Goal: Information Seeking & Learning: Check status

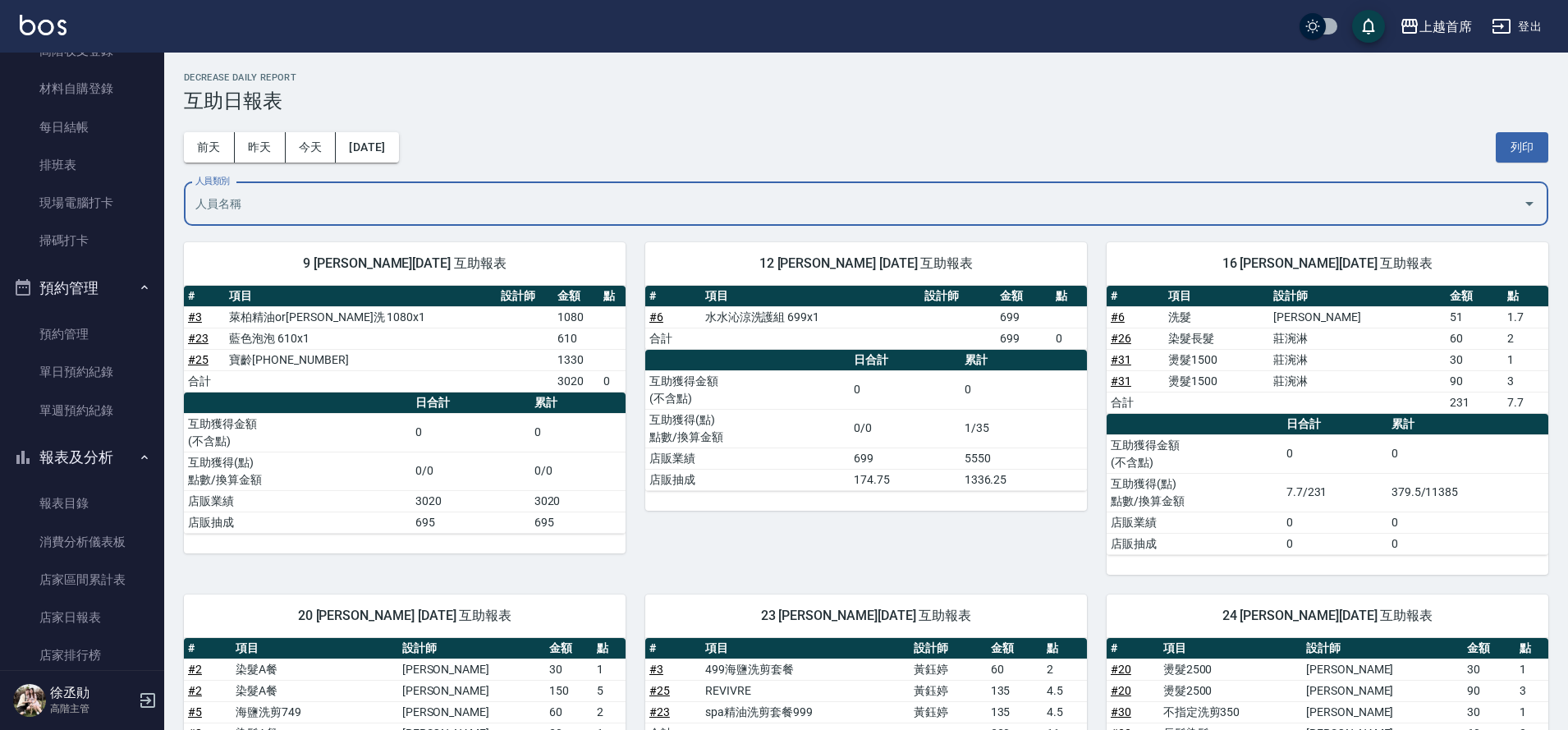
scroll to position [297, 0]
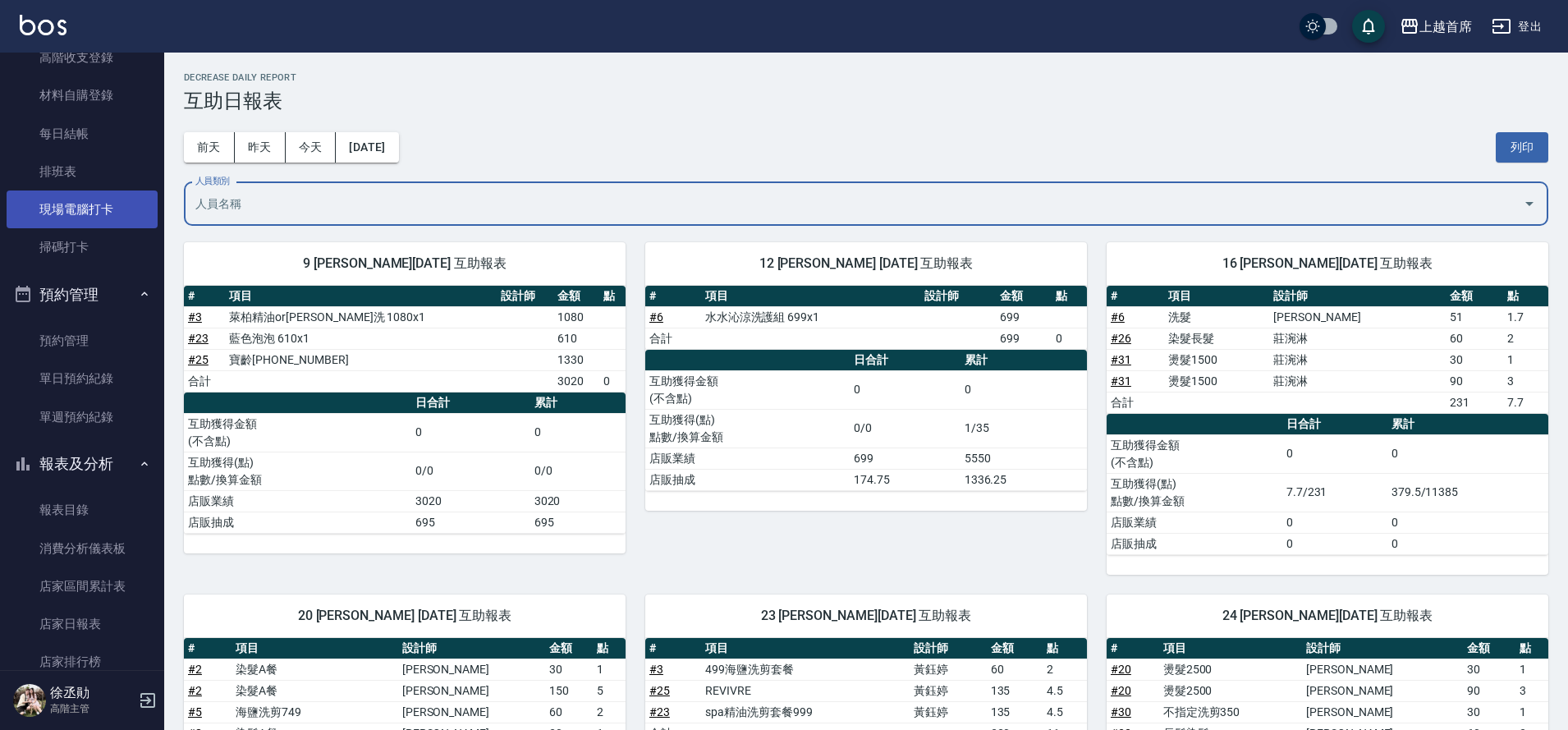
click at [78, 211] on link "現場電腦打卡" at bounding box center [82, 209] width 151 height 38
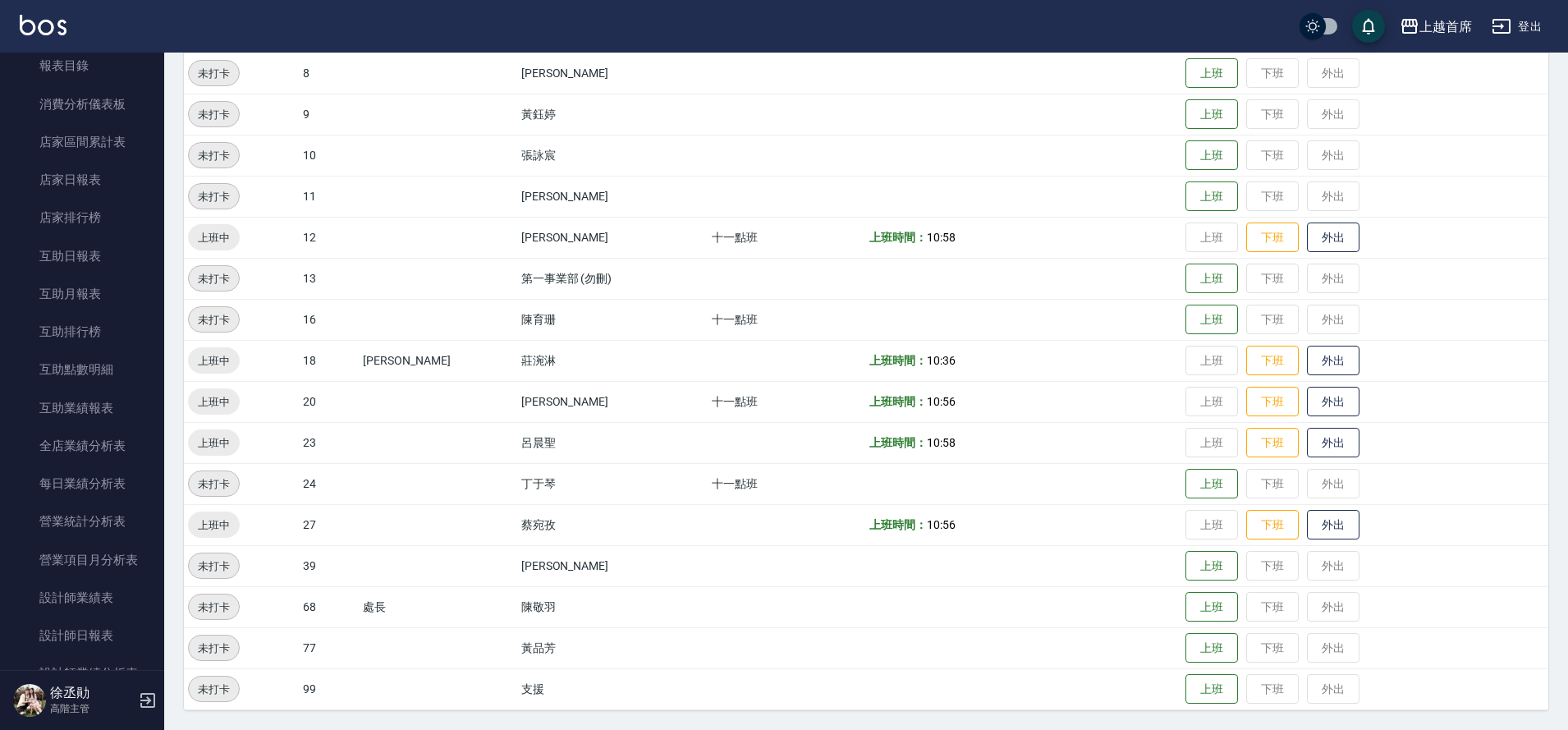
scroll to position [776, 0]
click at [108, 334] on link "互助點數明細" at bounding box center [82, 335] width 151 height 38
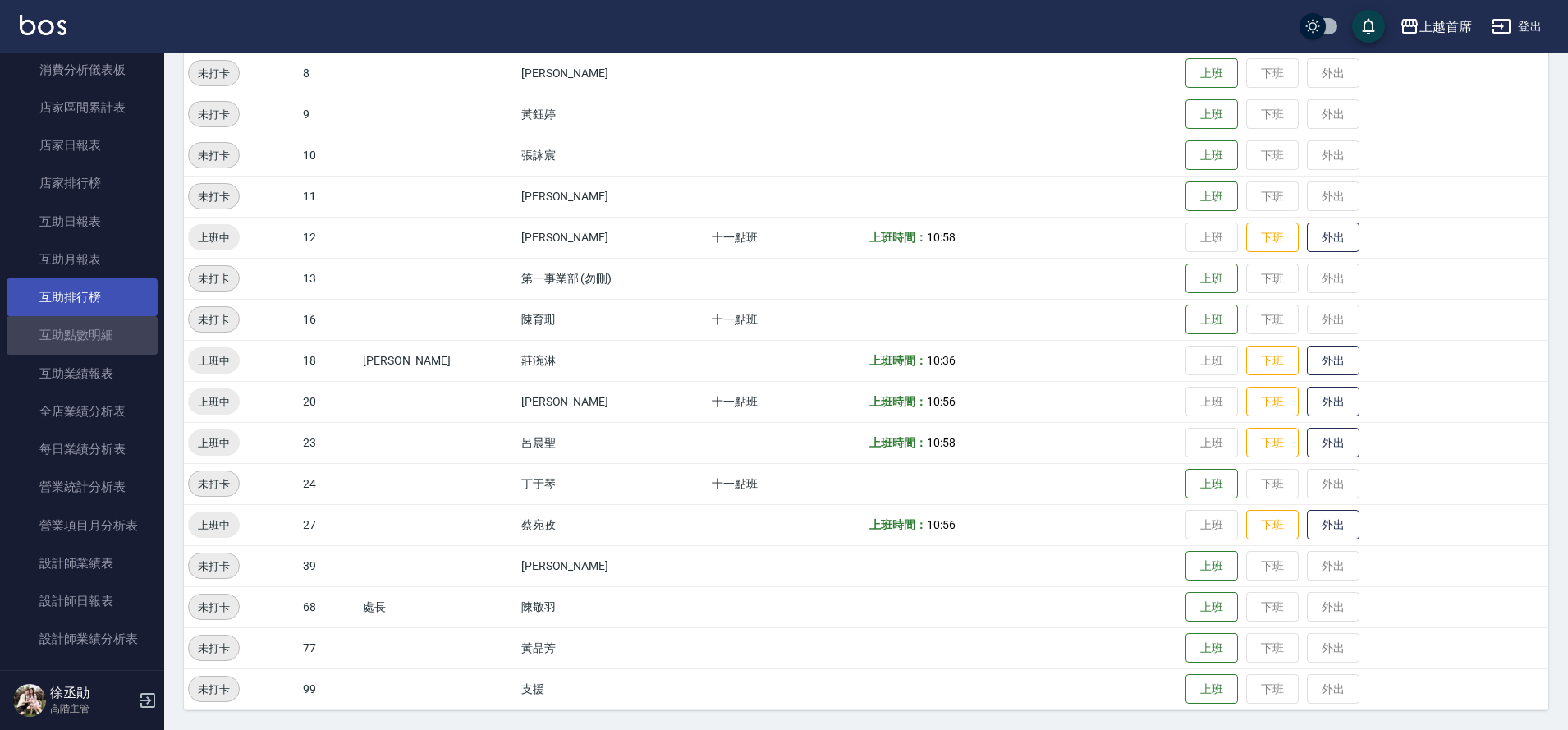
click at [100, 297] on link "互助排行榜" at bounding box center [82, 297] width 151 height 38
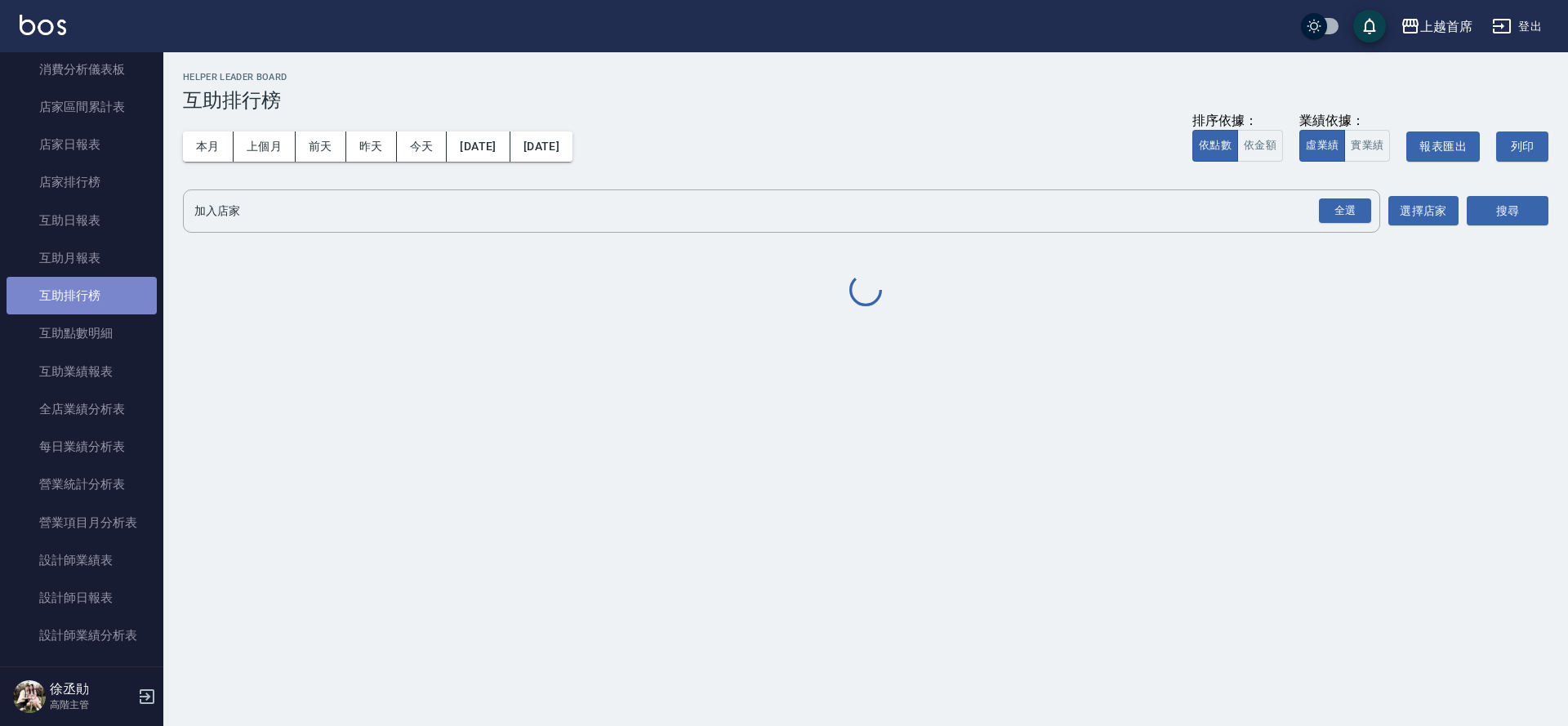
click at [97, 287] on link "互助排行榜" at bounding box center [82, 295] width 150 height 38
click at [193, 138] on button "本月" at bounding box center [208, 146] width 51 height 30
click at [1341, 207] on div "全選" at bounding box center [1345, 211] width 53 height 25
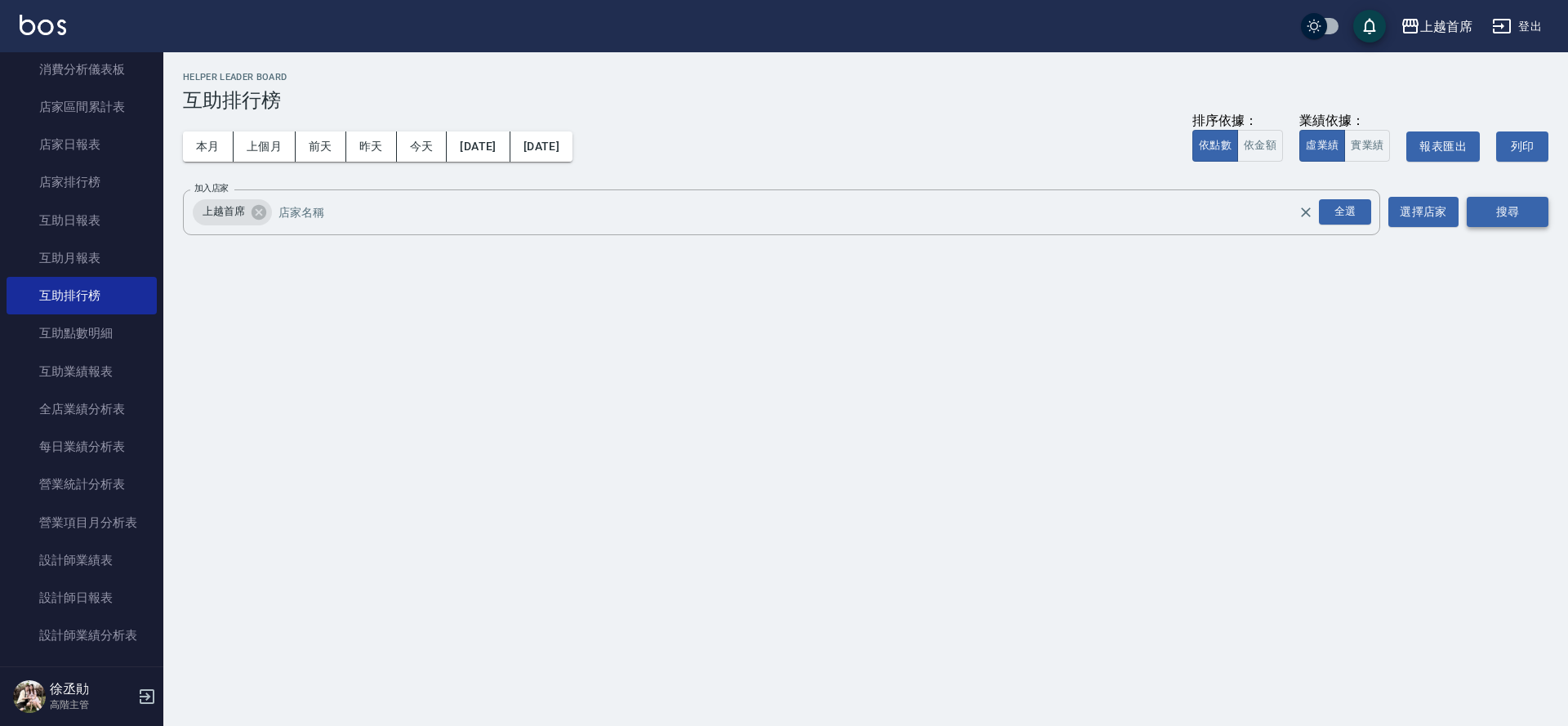
drag, startPoint x: 1513, startPoint y: 198, endPoint x: 1504, endPoint y: 204, distance: 10.8
click at [1513, 200] on button "搜尋" at bounding box center [1508, 211] width 82 height 30
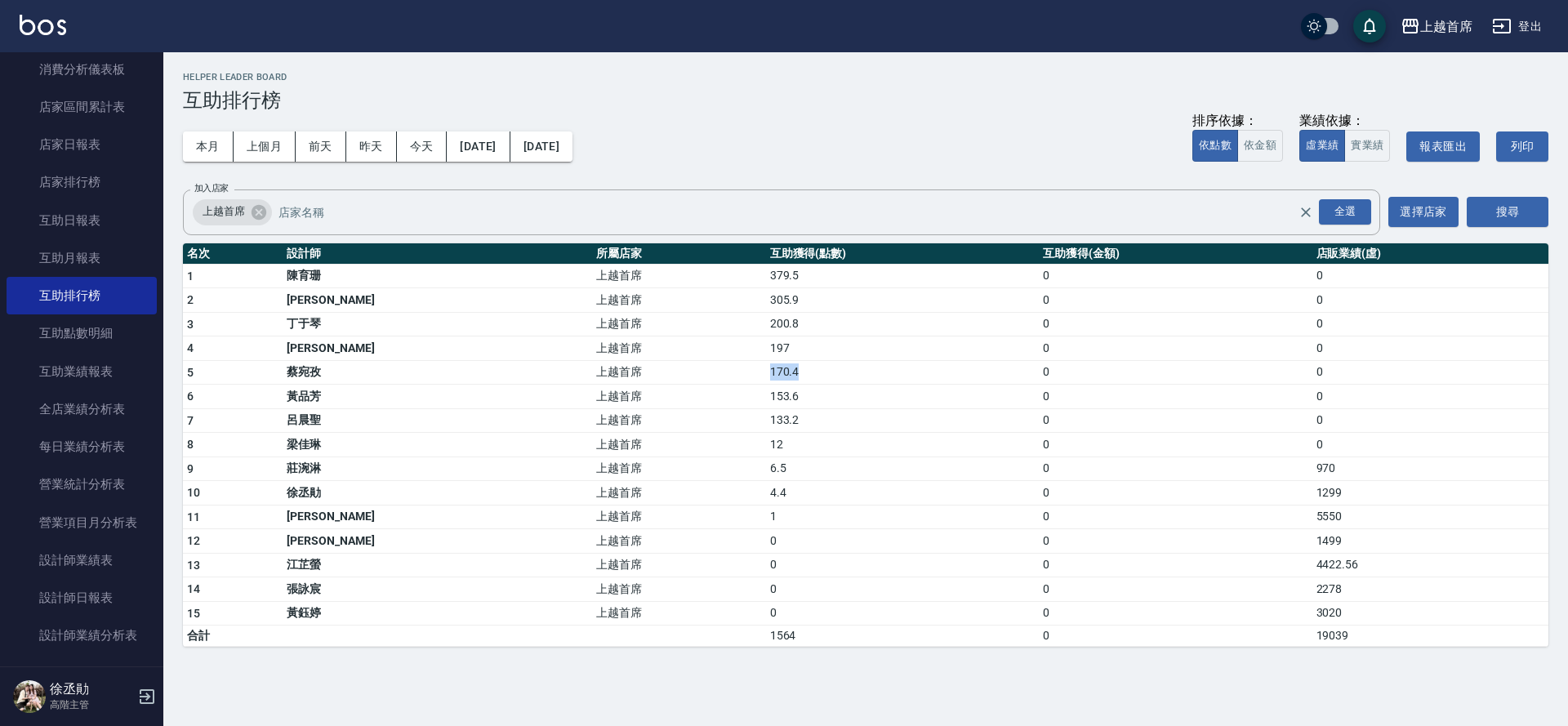
drag, startPoint x: 614, startPoint y: 368, endPoint x: 700, endPoint y: 373, distance: 86.1
click at [700, 373] on tr "5 [PERSON_NAME] 上越首席 170.4 0 0" at bounding box center [865, 372] width 1366 height 24
click at [715, 186] on div "上越首席 [DATE] - [DATE] 互助排行榜 列印時間： [DATE][PHONE_NUMBER]:40 Helper Leader Board 互助…" at bounding box center [865, 359] width 1404 height 614
